Goal: Check status: Check status

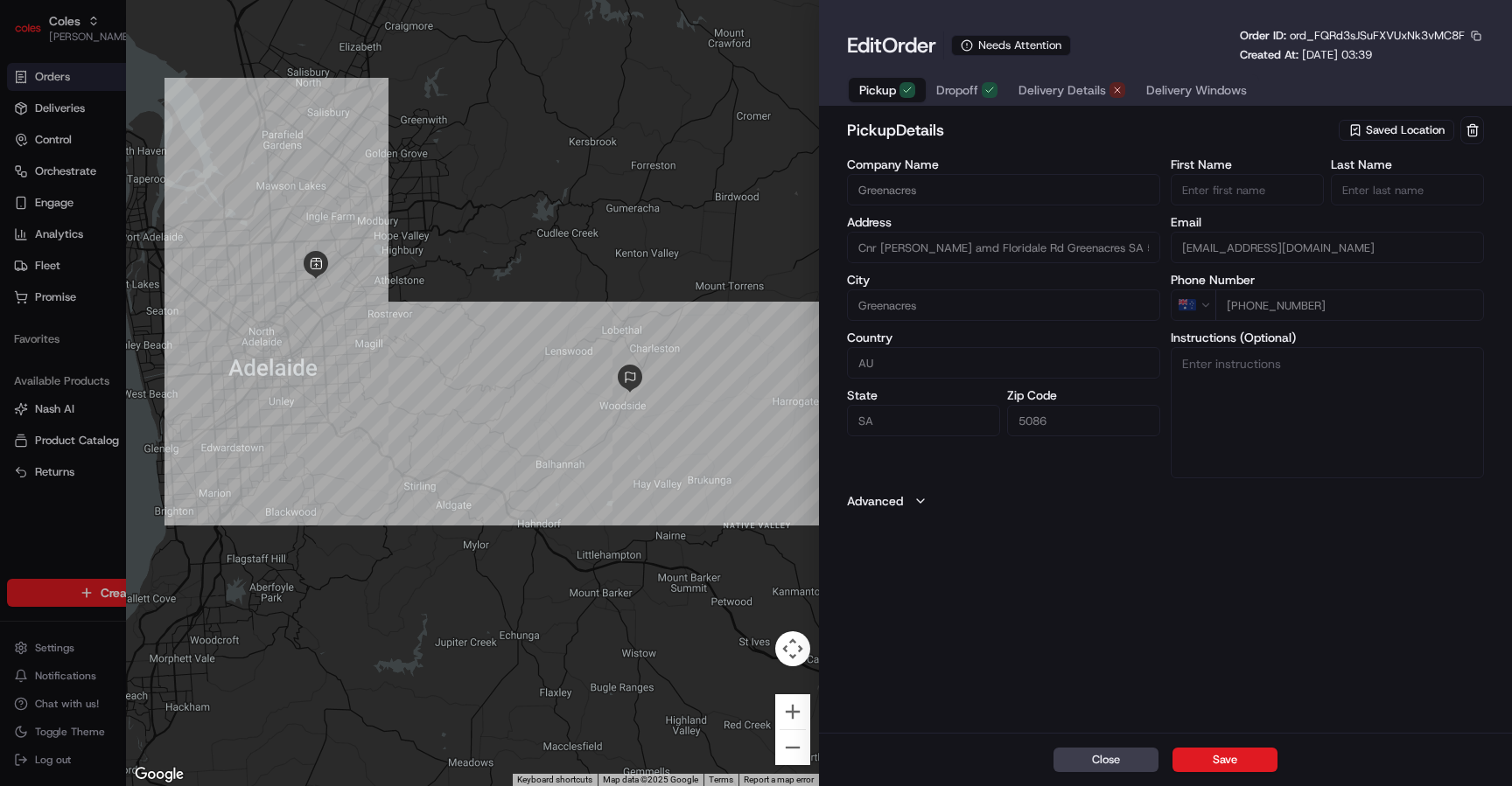
click at [966, 101] on button "Dropoff" at bounding box center [966, 89] width 82 height 24
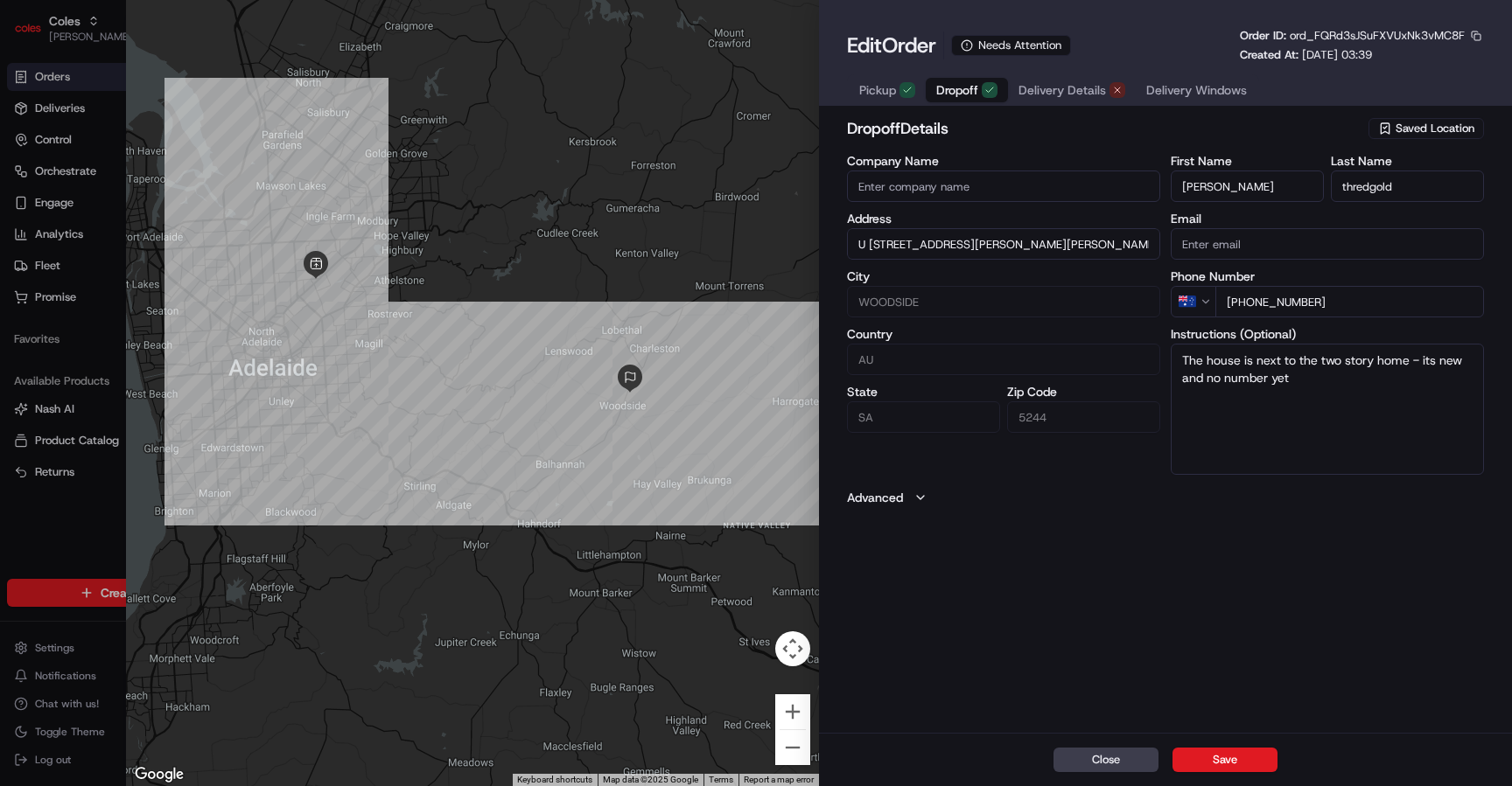
click at [1126, 87] on button "Delivery Details" at bounding box center [1071, 89] width 128 height 24
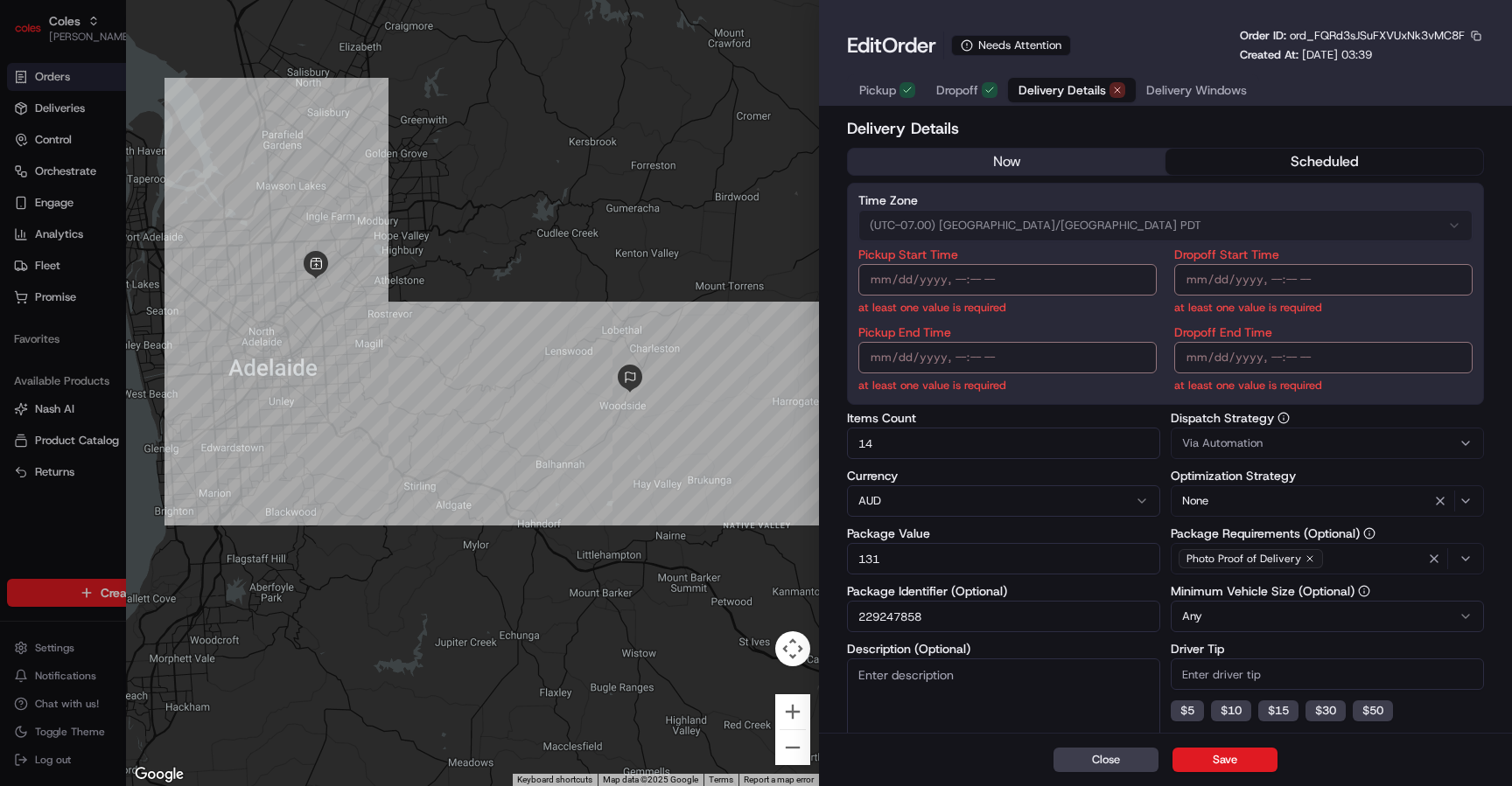
click at [973, 90] on span "Dropoff" at bounding box center [956, 90] width 42 height 18
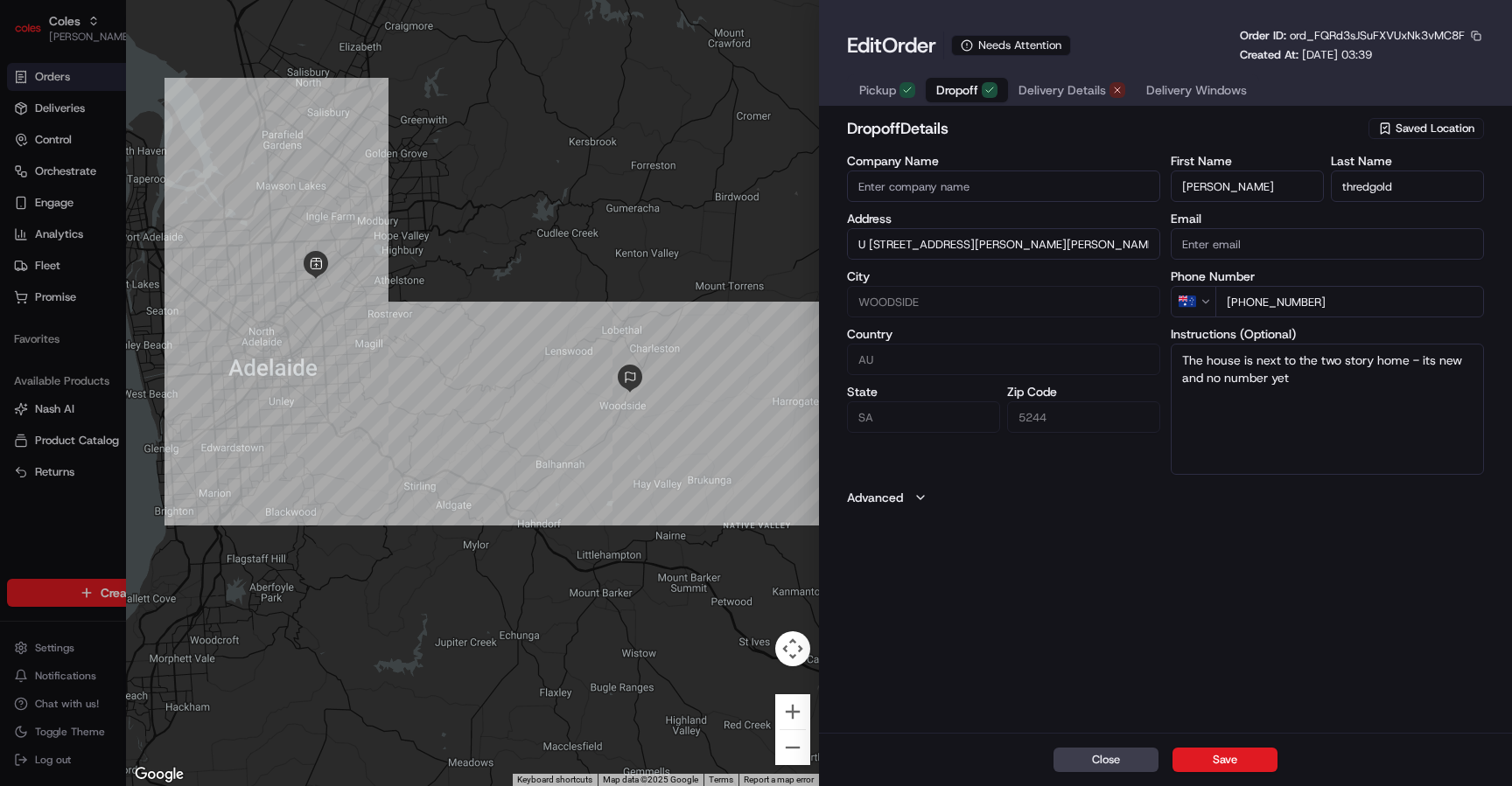
click at [11, 492] on div at bounding box center [756, 393] width 1512 height 786
type input "+1"
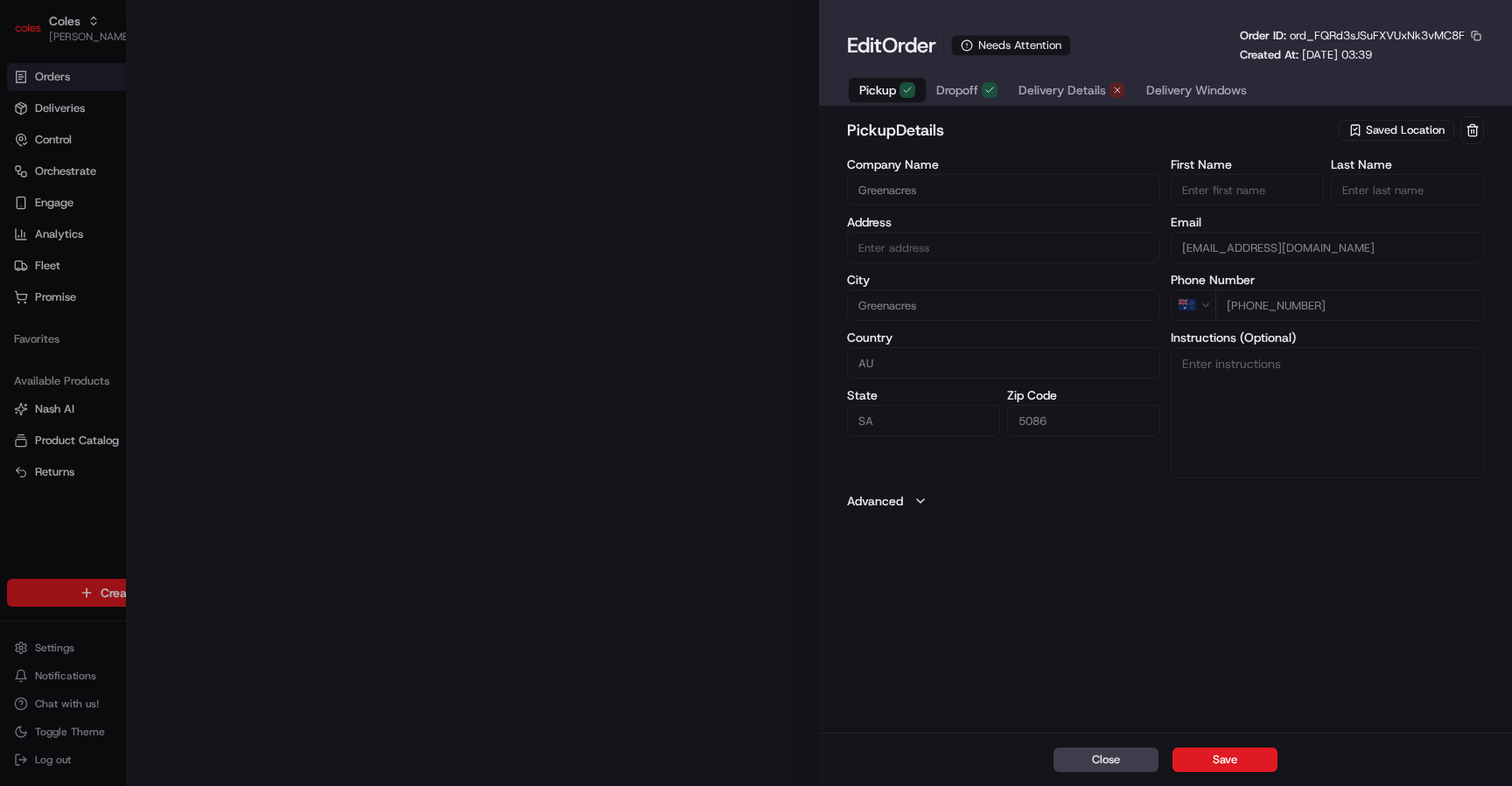
type input "Cnr [PERSON_NAME] amd Floridale Rd Greenacres SA 5086 AU"
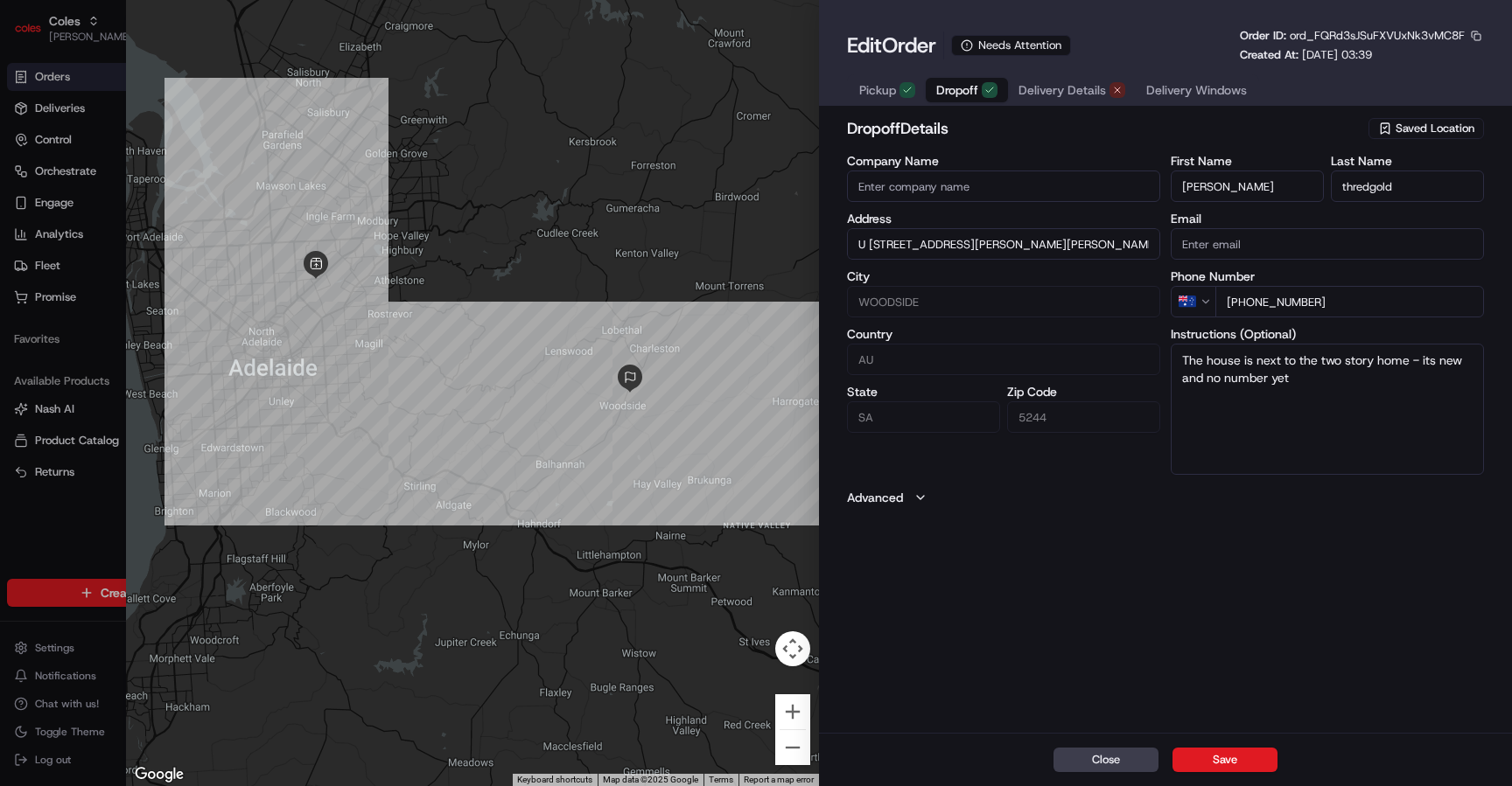
click at [971, 90] on span "Dropoff" at bounding box center [956, 90] width 42 height 18
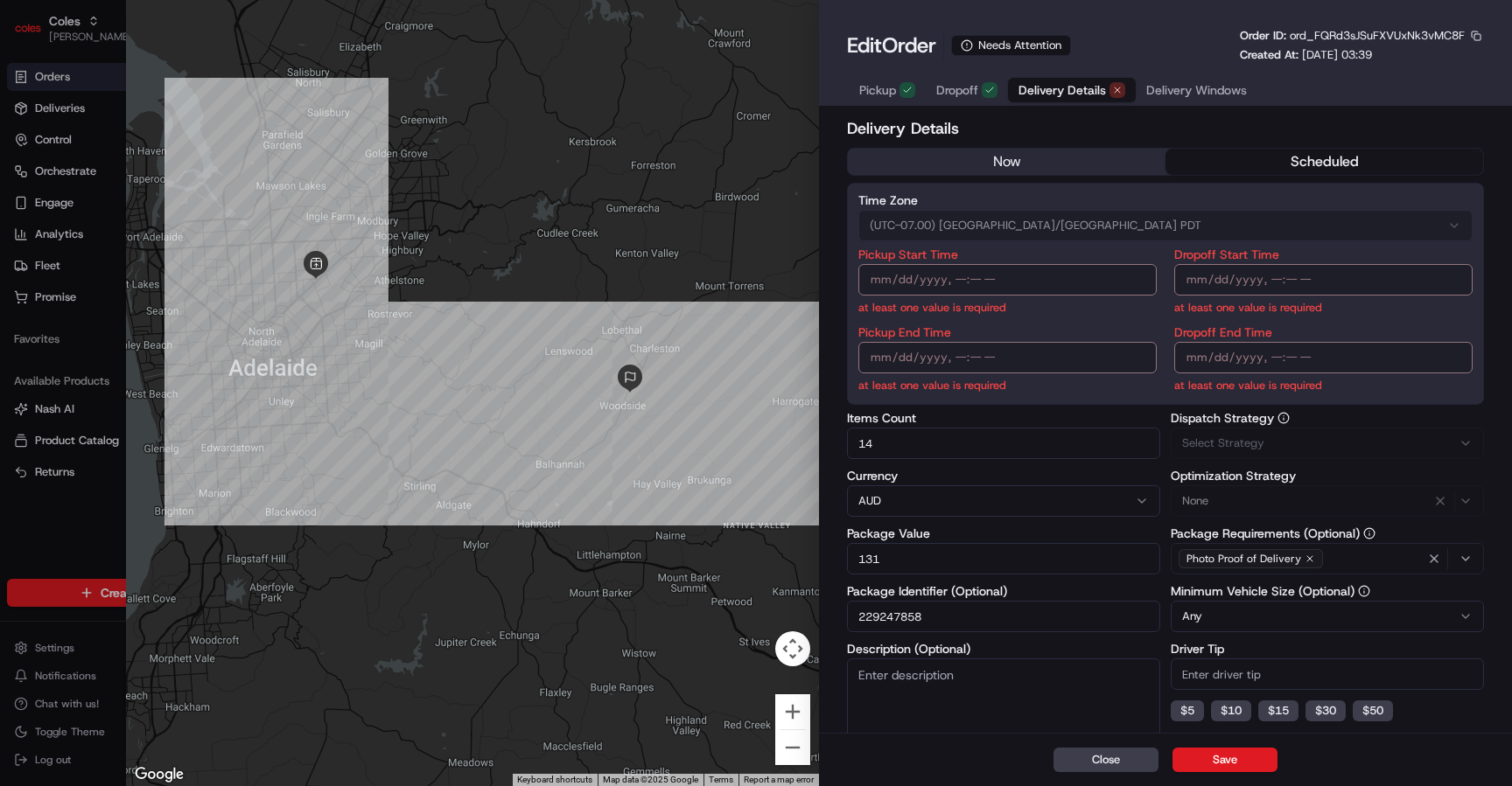
click at [1133, 90] on button "Delivery Details" at bounding box center [1071, 89] width 128 height 24
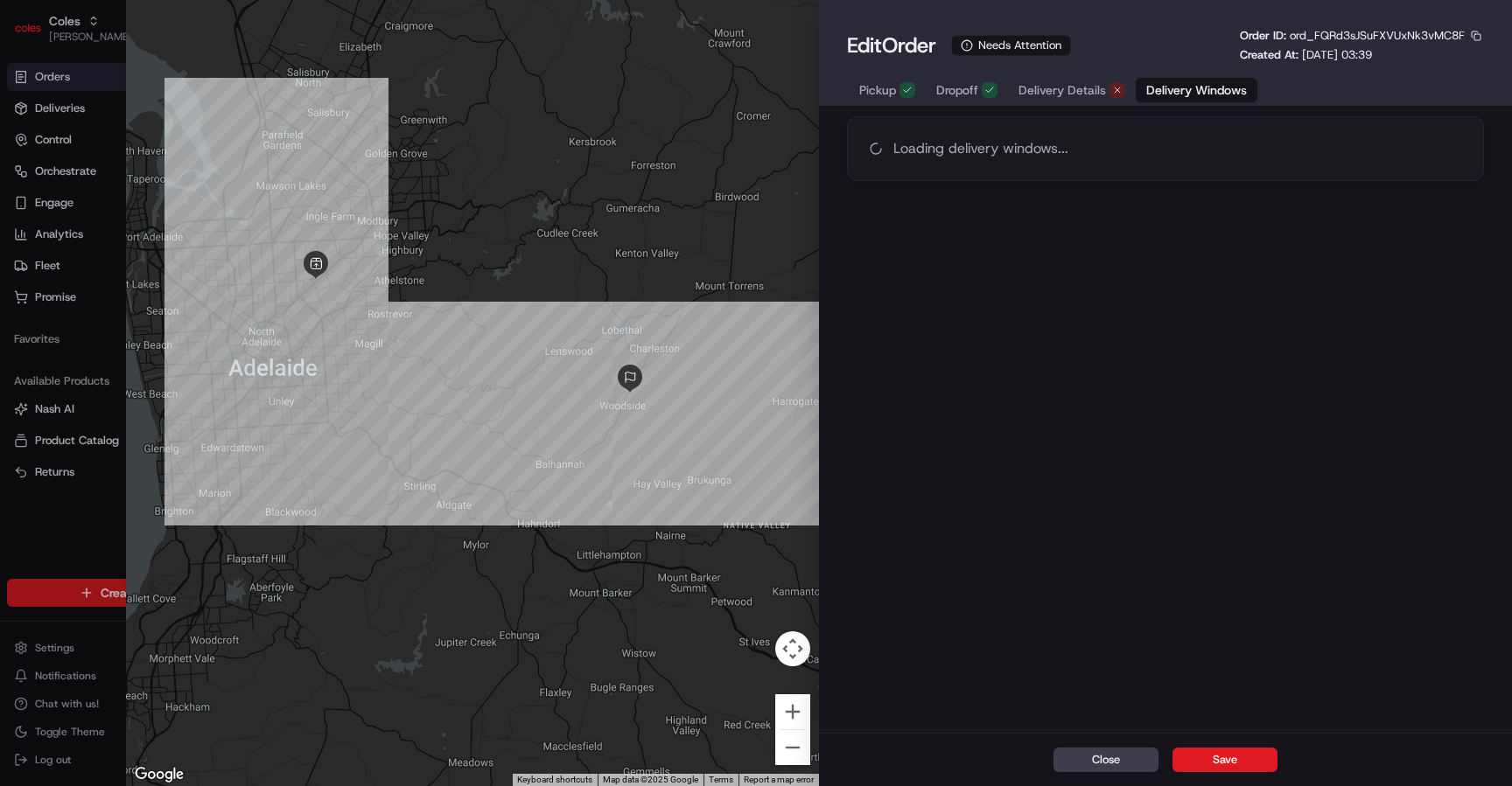
click at [1177, 93] on span "Delivery Windows" at bounding box center [1196, 90] width 100 height 18
click at [1109, 93] on div "button" at bounding box center [1117, 90] width 16 height 16
